Goal: Task Accomplishment & Management: Manage account settings

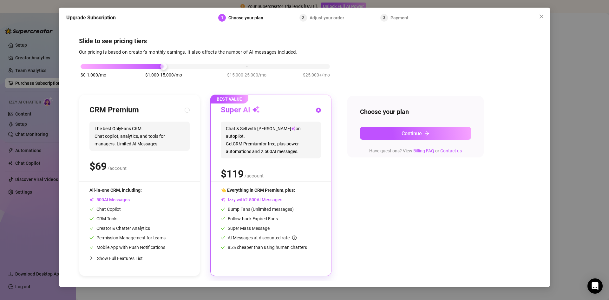
click at [41, 47] on div "Upgrade Subscription 1 Choose your plan 2 Adjust your order 3 Payment Slide to …" at bounding box center [304, 150] width 609 height 300
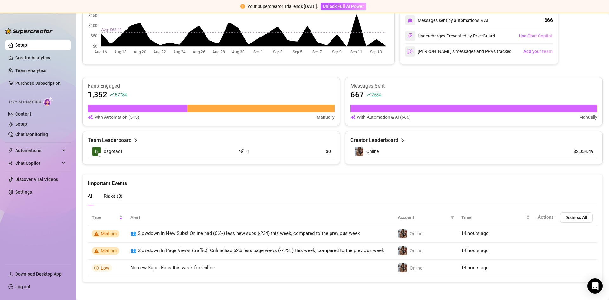
scroll to position [307, 0]
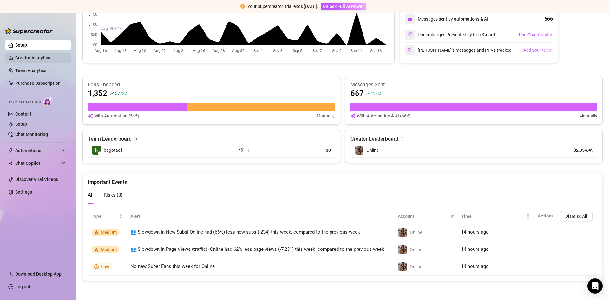
click at [31, 60] on link "Creator Analytics" at bounding box center [40, 58] width 51 height 10
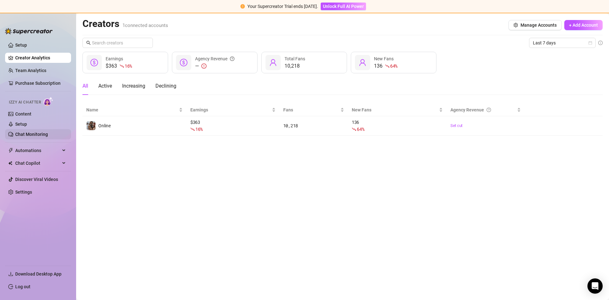
click at [25, 132] on link "Chat Monitoring" at bounding box center [31, 134] width 33 height 5
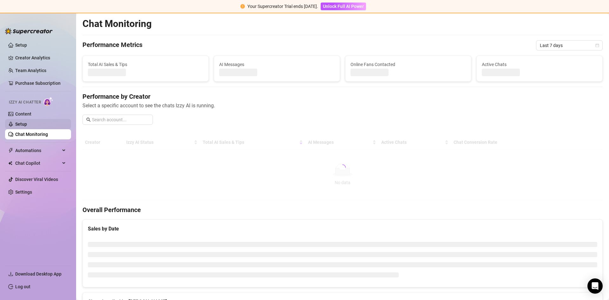
click at [22, 124] on link "Setup" at bounding box center [21, 124] width 12 height 5
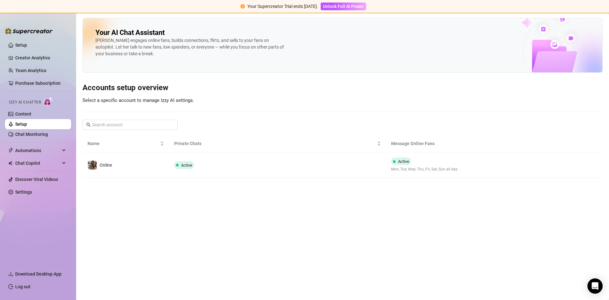
click at [104, 168] on div "Online" at bounding box center [106, 165] width 12 height 7
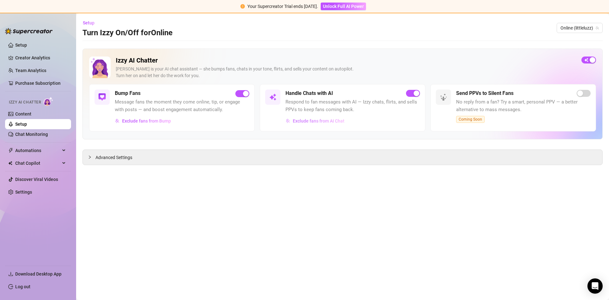
click at [330, 121] on span "Exclude fans from AI Chat" at bounding box center [319, 120] width 52 height 5
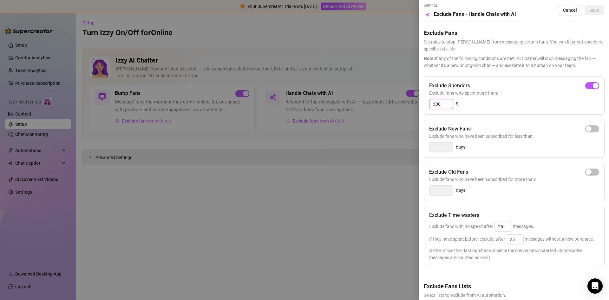
drag, startPoint x: 442, startPoint y: 106, endPoint x: 428, endPoint y: 106, distance: 13.7
click at [428, 106] on div "Exclude Spenders Exclude fans who spent more than: 300 $" at bounding box center [514, 95] width 181 height 38
click at [593, 88] on div "button" at bounding box center [596, 86] width 6 height 6
click at [590, 10] on span "Save" at bounding box center [595, 10] width 10 height 5
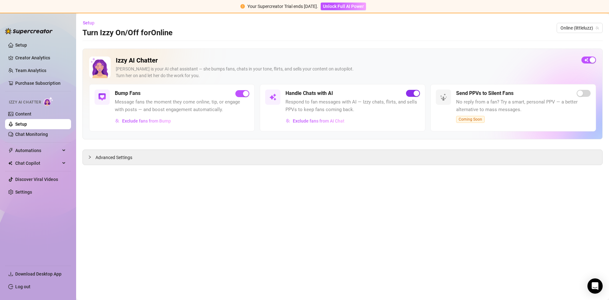
click at [418, 92] on div "button" at bounding box center [417, 93] width 6 height 6
click at [23, 191] on link "Settings" at bounding box center [23, 191] width 17 height 5
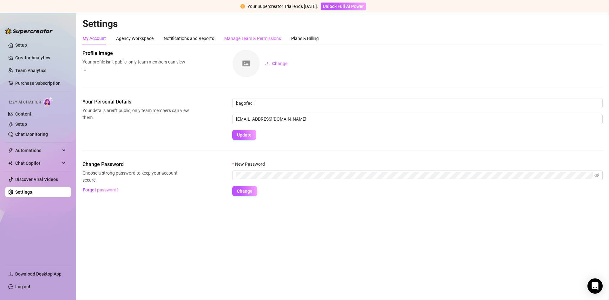
click at [247, 42] on div "Manage Team & Permissions" at bounding box center [252, 38] width 57 height 12
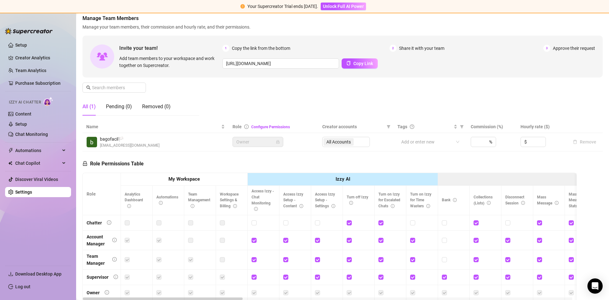
scroll to position [32, 0]
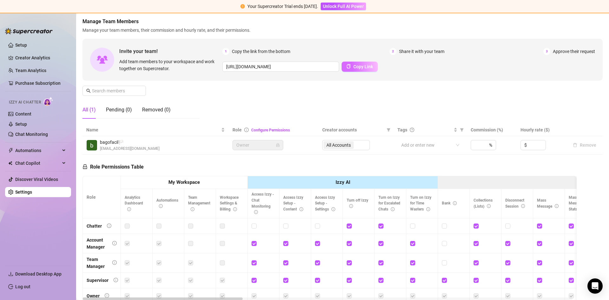
click at [355, 67] on span "Copy Link" at bounding box center [364, 66] width 20 height 5
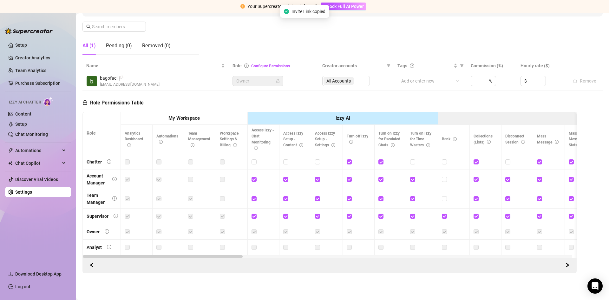
scroll to position [98, 0]
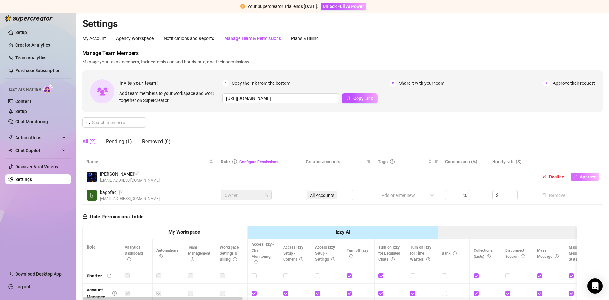
click at [584, 178] on span "Approve" at bounding box center [588, 176] width 17 height 5
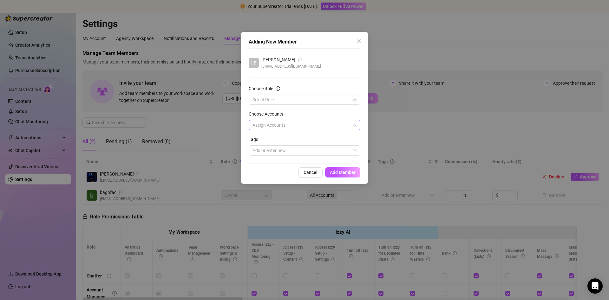
click at [306, 126] on div at bounding box center [301, 125] width 103 height 9
click at [281, 147] on span "Online" at bounding box center [283, 147] width 12 height 5
checkbox input "true"
click at [282, 101] on input "Choose Role" at bounding box center [302, 100] width 98 height 10
click at [276, 123] on div "Account Manager" at bounding box center [305, 122] width 102 height 7
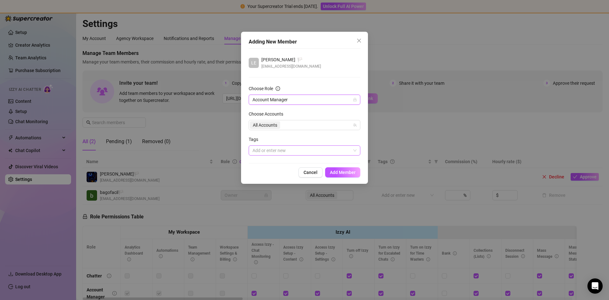
click at [295, 152] on div at bounding box center [301, 150] width 103 height 9
drag, startPoint x: 301, startPoint y: 153, endPoint x: 330, endPoint y: 161, distance: 30.9
click at [302, 152] on div at bounding box center [301, 150] width 103 height 9
click at [351, 174] on span "Add Member" at bounding box center [343, 172] width 26 height 5
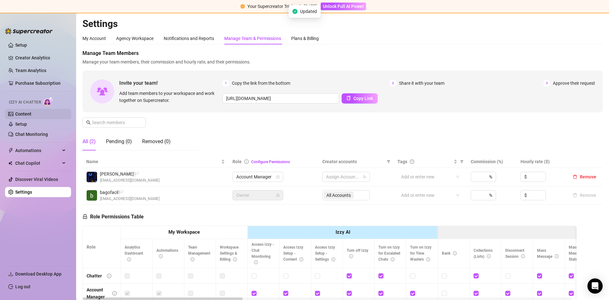
click at [21, 116] on link "Content" at bounding box center [23, 113] width 16 height 5
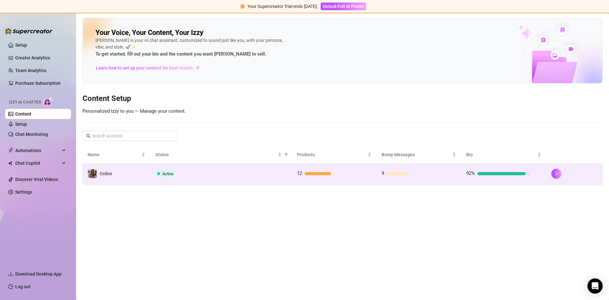
click at [143, 176] on td "Online" at bounding box center [117, 173] width 68 height 21
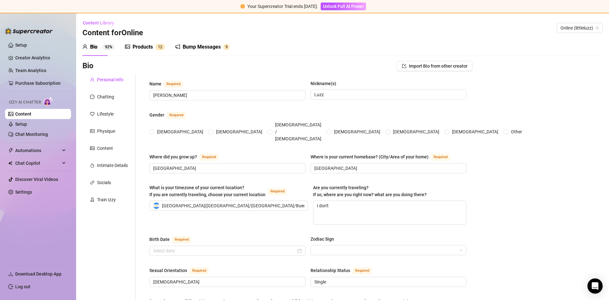
radio input "true"
type input "[DATE]"
click at [29, 147] on span "Automations" at bounding box center [37, 150] width 45 height 10
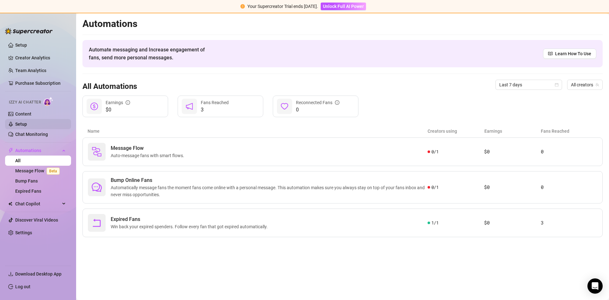
click at [25, 122] on link "Setup" at bounding box center [21, 124] width 12 height 5
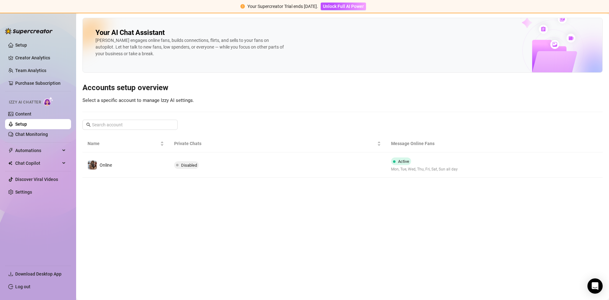
click at [27, 123] on link "Setup" at bounding box center [21, 124] width 12 height 5
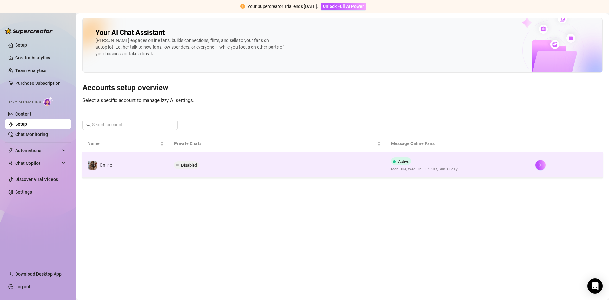
click at [155, 162] on td "Online" at bounding box center [126, 164] width 87 height 25
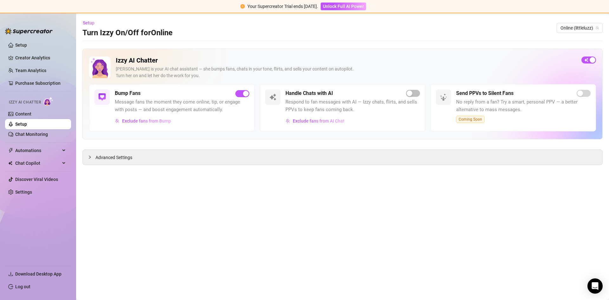
click at [27, 123] on link "Setup" at bounding box center [21, 124] width 12 height 5
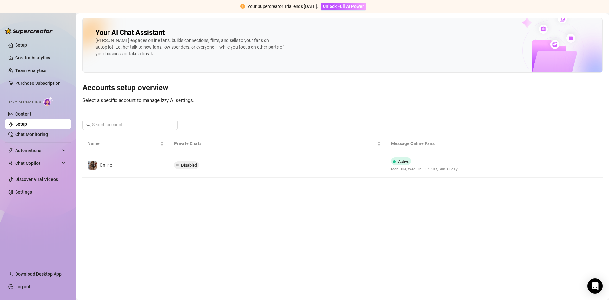
click at [142, 178] on main "Your AI Chat Assistant [PERSON_NAME] engages online fans, builds connections, f…" at bounding box center [342, 156] width 533 height 287
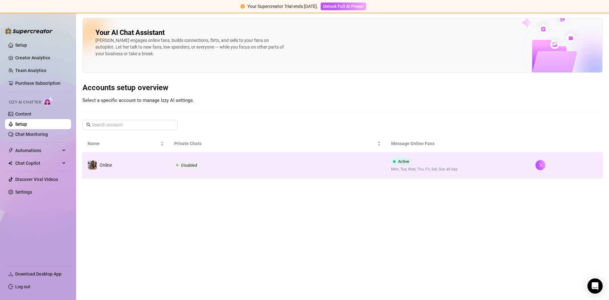
click at [143, 173] on td "Online" at bounding box center [126, 164] width 87 height 25
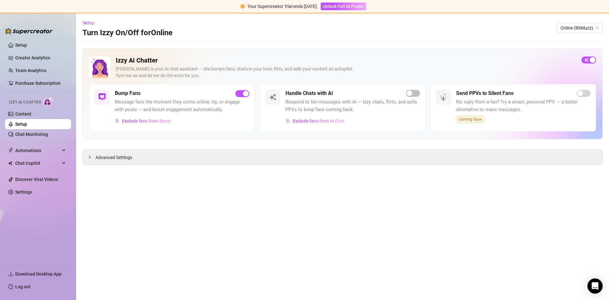
click at [27, 123] on link "Setup" at bounding box center [21, 124] width 12 height 5
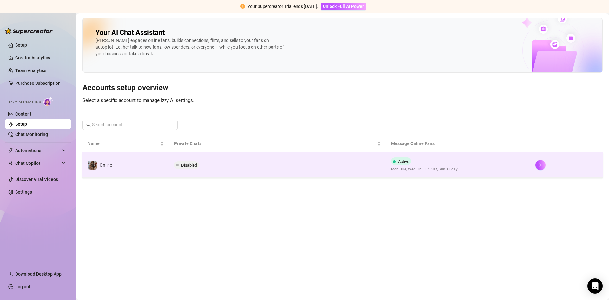
click at [217, 165] on td "Disabled" at bounding box center [277, 164] width 217 height 25
